Goal: Task Accomplishment & Management: Complete application form

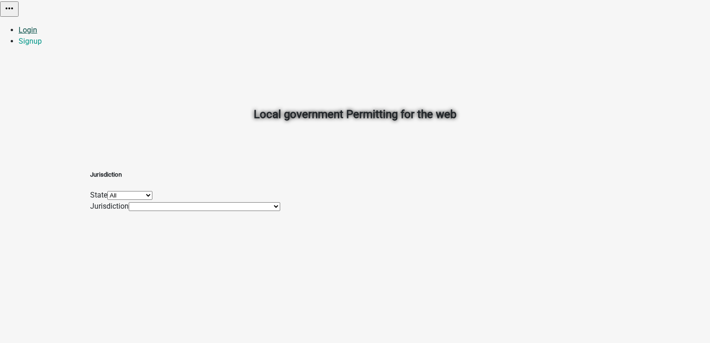
click at [37, 26] on link "Login" at bounding box center [28, 30] width 19 height 9
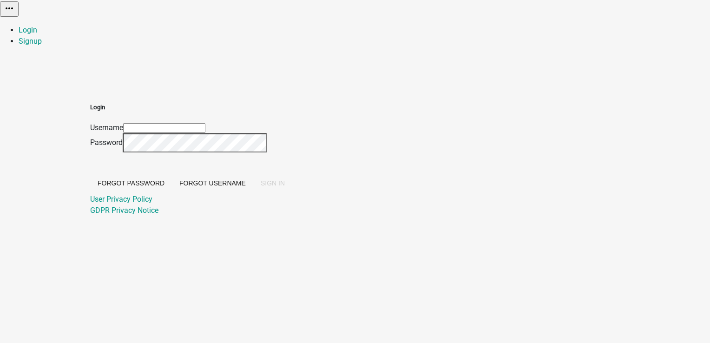
click at [292, 122] on div "Username" at bounding box center [191, 127] width 202 height 11
click at [205, 123] on input "Username" at bounding box center [164, 128] width 82 height 10
type input "PratikshaK"
click at [285, 187] on span "SIGN IN" at bounding box center [273, 182] width 24 height 7
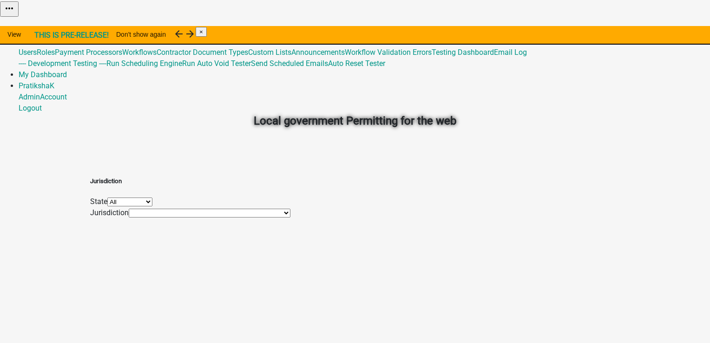
click at [40, 26] on link "Admin" at bounding box center [29, 30] width 21 height 9
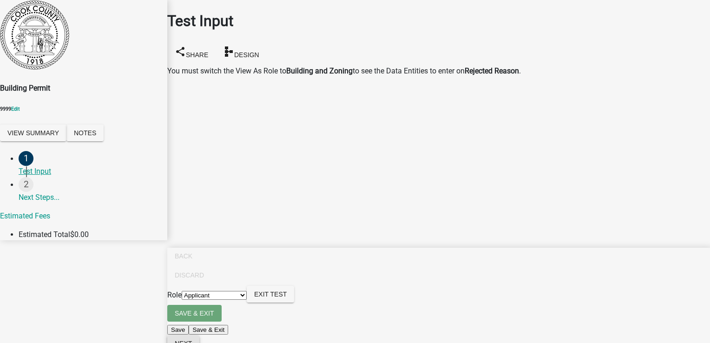
click at [192, 340] on span "Next" at bounding box center [183, 343] width 17 height 7
click at [247, 300] on select "Applicant Building and Zoning Admin" at bounding box center [214, 295] width 65 height 9
select select "7152f406-f0e8-484f-8f3d-e2f058ff5916"
click at [247, 300] on select "Applicant Building and Zoning Admin" at bounding box center [214, 295] width 65 height 9
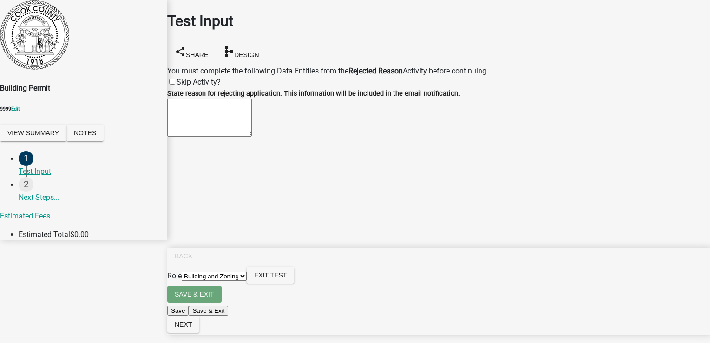
click at [252, 120] on textarea "State reason for rejecting application. This information will be included in th…" at bounding box center [209, 118] width 85 height 38
type textarea "tryf ghg6u7i 57"
click at [192, 328] on span "Next" at bounding box center [183, 324] width 17 height 7
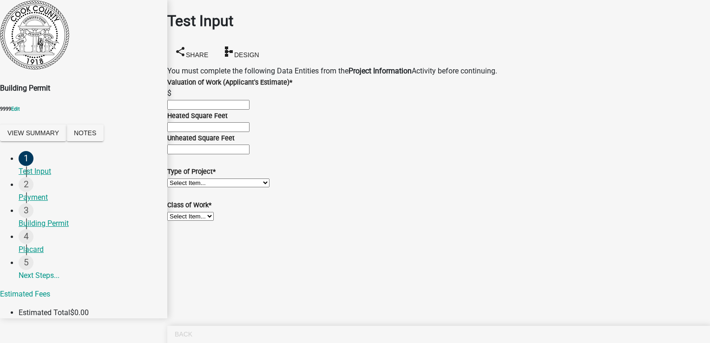
scroll to position [18, 0]
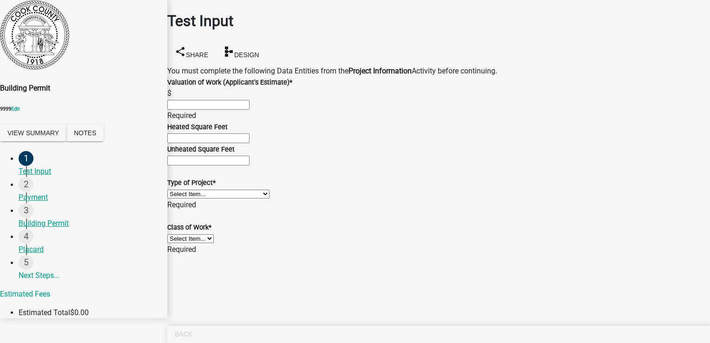
click at [250, 100] on input "text" at bounding box center [208, 105] width 82 height 10
type input "1"
click at [216, 190] on select "Select Item... Manufactured Home New Single Family New Multi-Family New Commerc…" at bounding box center [218, 194] width 102 height 9
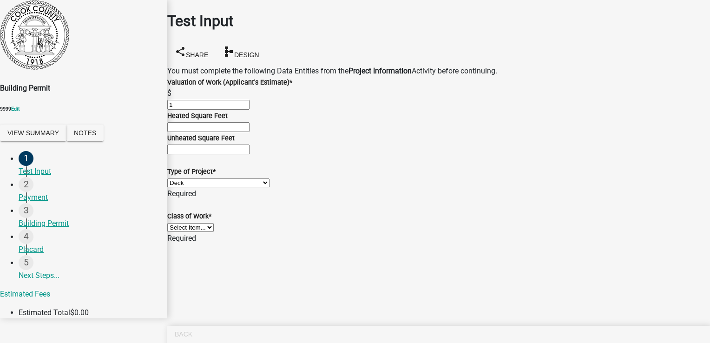
click at [178, 178] on select "Select Item... Manufactured Home New Single Family New Multi-Family New Commerc…" at bounding box center [218, 182] width 102 height 9
select select "004cc319-f3fc-42a2-a2da-87fd126bfcbd"
click at [195, 221] on select "Select Item... Addition Alteration Demolish Erect Move Relocate Repair ReRoof" at bounding box center [190, 216] width 46 height 9
click at [178, 221] on select "Select Item... Addition Alteration Demolish Erect Move Relocate Repair ReRoof" at bounding box center [190, 216] width 46 height 9
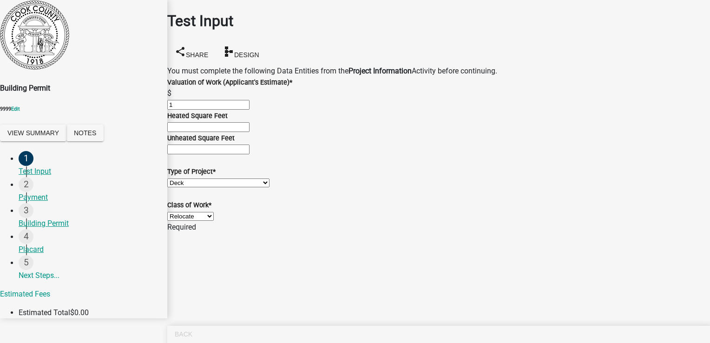
select select "bb19ec0c-73f3-4248-83cd-0715d5cd98b2"
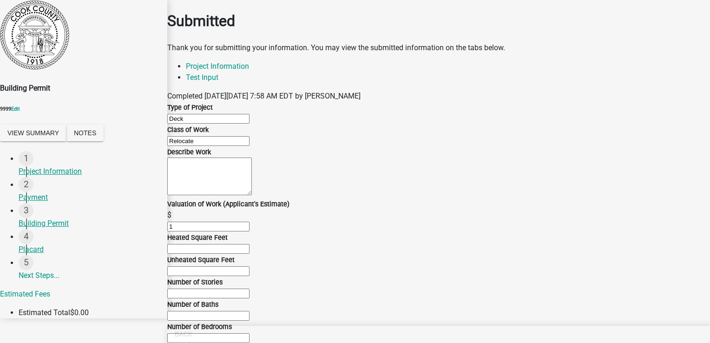
select select "7152f406-f0e8-484f-8f3d-e2f058ff5916"
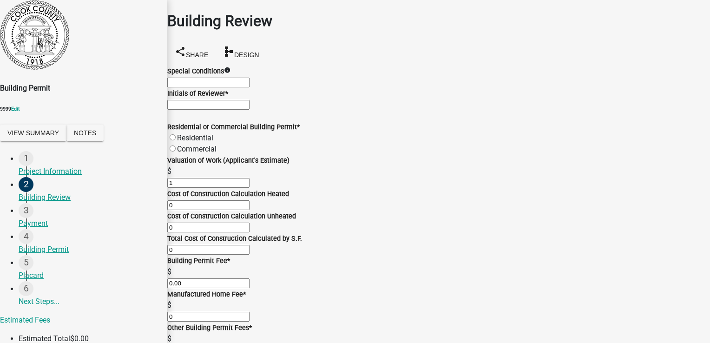
scroll to position [186, 0]
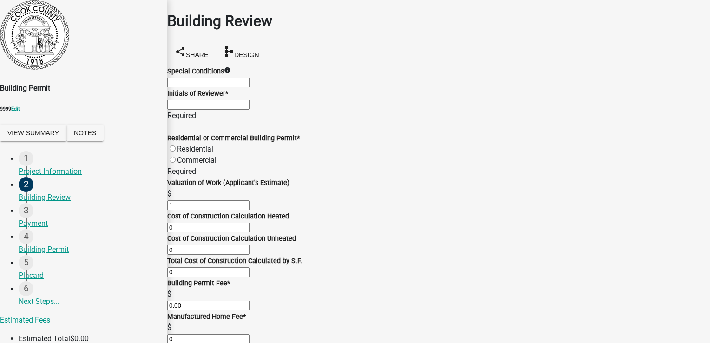
scroll to position [0, 0]
click at [210, 110] on input "Initials of Reviewer *" at bounding box center [208, 105] width 82 height 10
type input "tesr"
click at [213, 166] on div "Residential or Commercial Building Permit * Residential Commercial" at bounding box center [438, 148] width 543 height 33
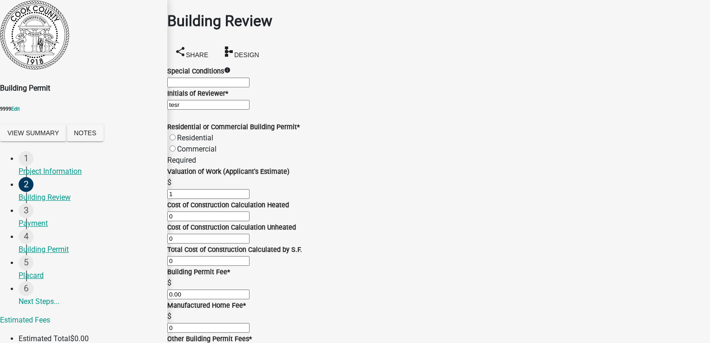
scroll to position [93, 0]
click at [186, 144] on div "Commercial" at bounding box center [438, 149] width 543 height 11
click at [181, 145] on label "Commercial" at bounding box center [196, 149] width 39 height 9
click at [176, 145] on input "Commercial" at bounding box center [173, 148] width 6 height 6
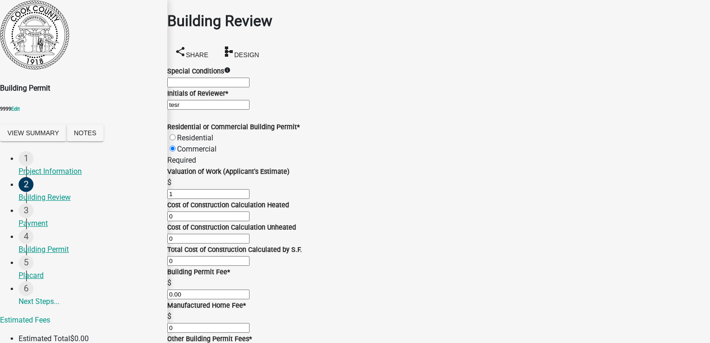
radio input "true"
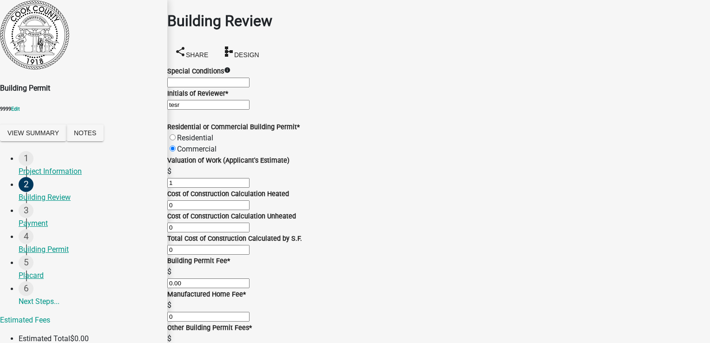
scroll to position [413, 0]
checkbox input "true"
checkbox input "false"
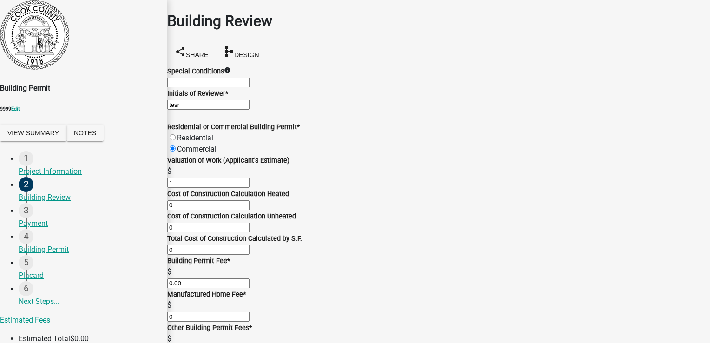
checkbox input "false"
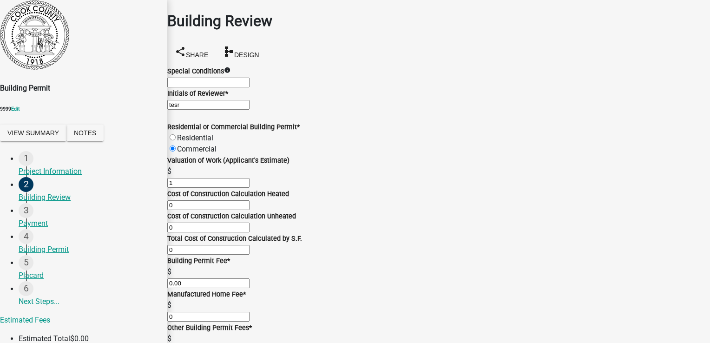
checkbox input "true"
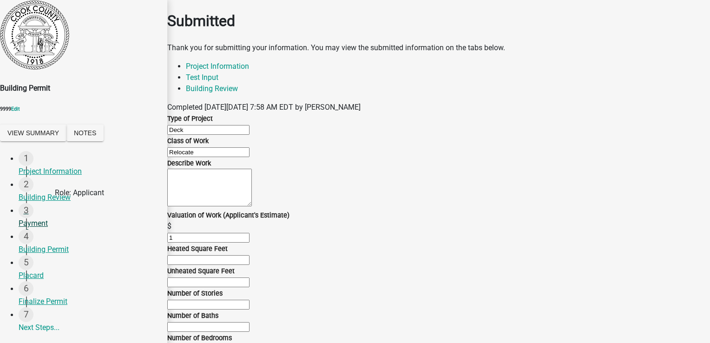
click at [39, 218] on div "Payment" at bounding box center [89, 223] width 141 height 11
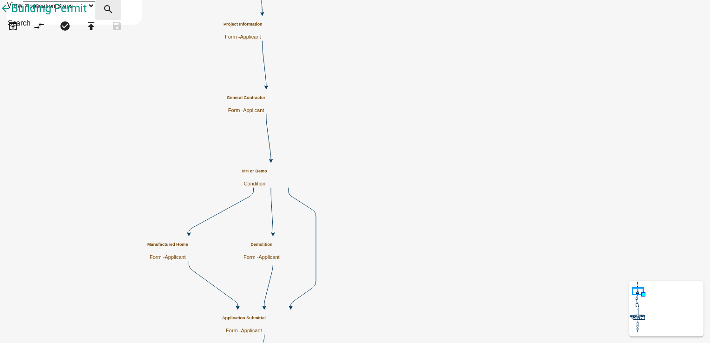
click at [114, 11] on icon "search" at bounding box center [108, 10] width 11 height 13
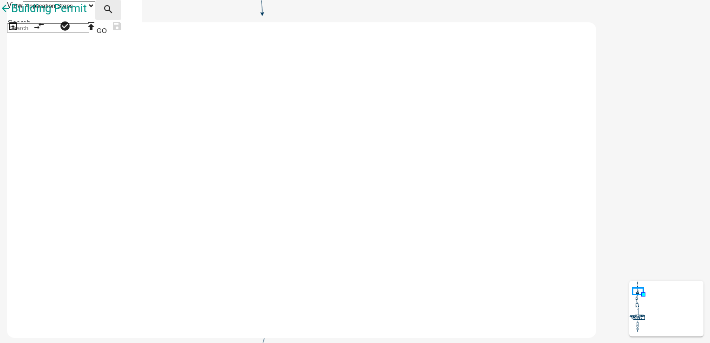
click at [114, 12] on icon "search" at bounding box center [108, 10] width 11 height 13
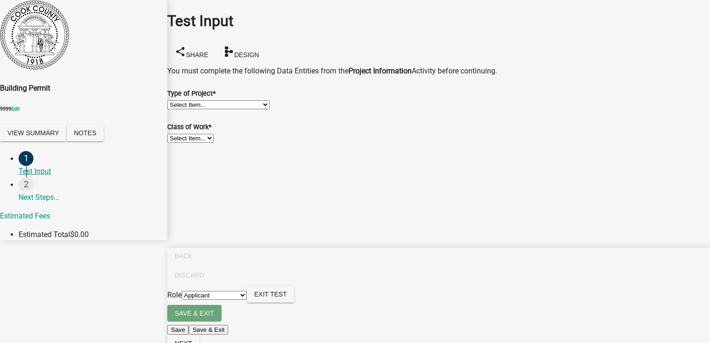
click at [212, 106] on select "Select Item... Manufactured Home New Single Family New Multi-Family New Commerc…" at bounding box center [218, 104] width 102 height 9
click at [178, 100] on select "Select Item... Manufactured Home New Single Family New Multi-Family New Commerc…" at bounding box center [218, 104] width 102 height 9
select select "d8ad81b1-fb71-4473-8687-b7f73eb7480a"
click at [208, 143] on select "Select Item... Addition Alteration Demolish Erect Move Relocate Repair ReRoof" at bounding box center [190, 138] width 46 height 9
click at [178, 143] on select "Select Item... Addition Alteration Demolish Erect Move Relocate Repair ReRoof" at bounding box center [190, 138] width 46 height 9
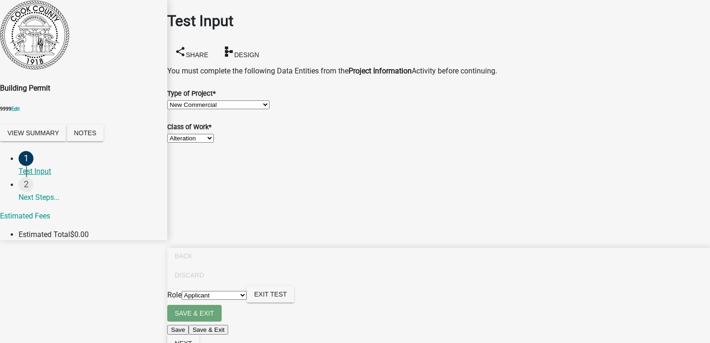
select select "6ab2409e-ebf5-4fc4-a3dd-d111df7f0e40"
click at [192, 340] on span "Next" at bounding box center [183, 343] width 17 height 7
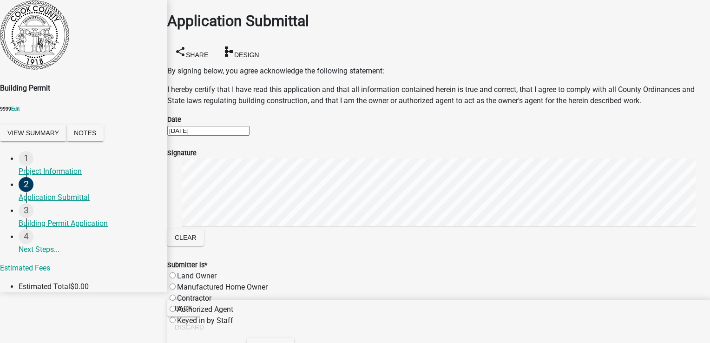
scroll to position [87, 0]
click at [217, 271] on label "Land Owner" at bounding box center [196, 275] width 39 height 9
click at [176, 272] on input "Land Owner" at bounding box center [173, 275] width 6 height 6
radio input "true"
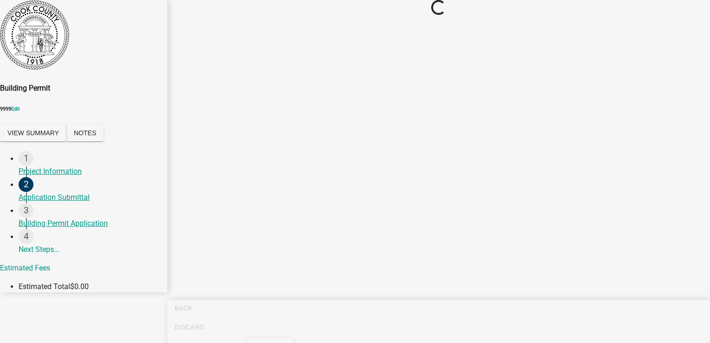
scroll to position [0, 0]
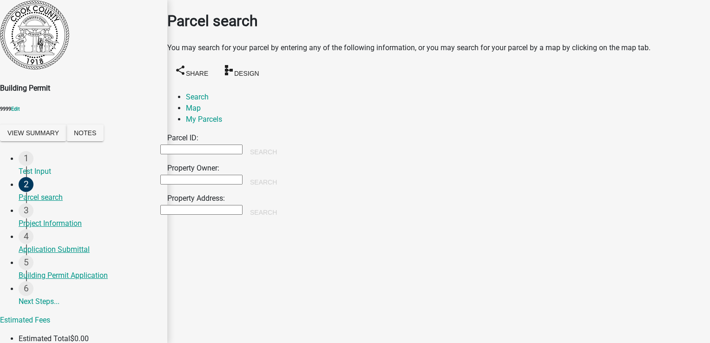
click at [243, 145] on input "Parcel ID:" at bounding box center [201, 150] width 82 height 10
type input "t"
type input "3456"
click at [221, 145] on input "3456" at bounding box center [201, 150] width 82 height 10
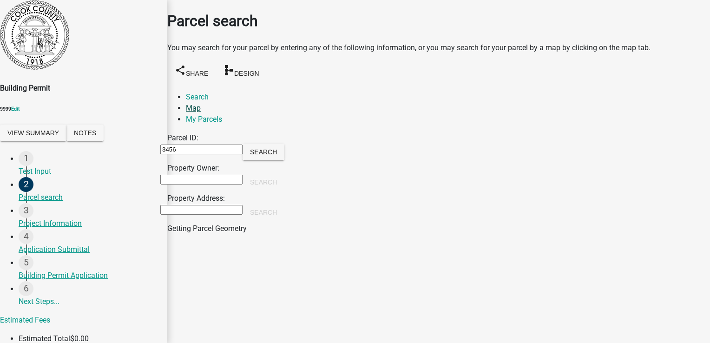
click at [201, 104] on link "Map" at bounding box center [193, 108] width 15 height 9
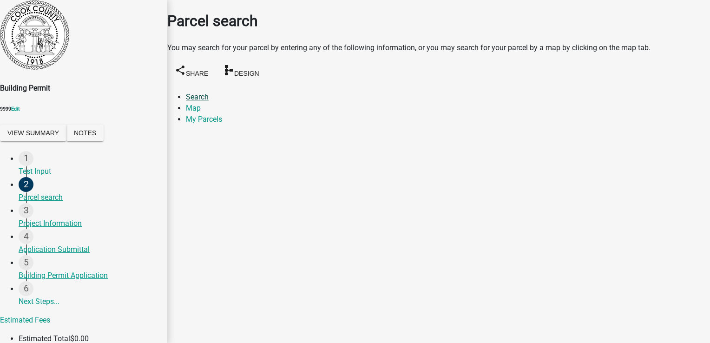
click at [209, 92] on link "Search" at bounding box center [197, 96] width 23 height 9
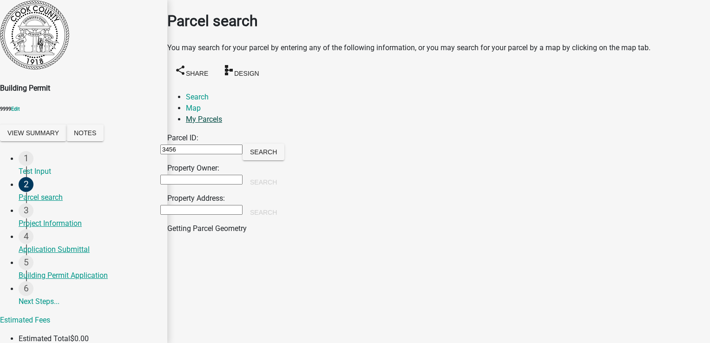
click at [222, 115] on link "My Parcels" at bounding box center [204, 119] width 36 height 9
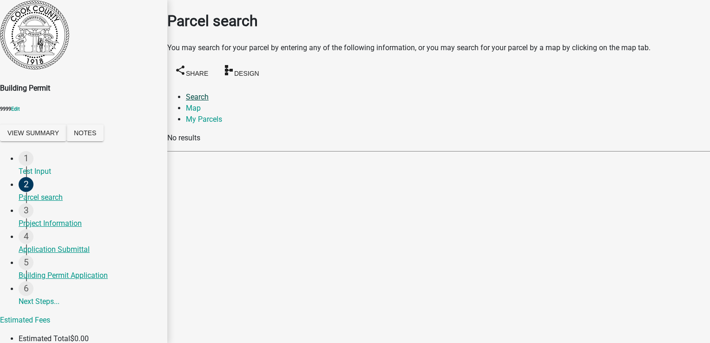
click at [199, 94] on link "Search" at bounding box center [197, 96] width 23 height 9
click at [618, 194] on div "Parcel ID: 3456 Search Property Owner: Search Property Address: Search Getting …" at bounding box center [438, 183] width 543 height 102
